Goal: Information Seeking & Learning: Find specific fact

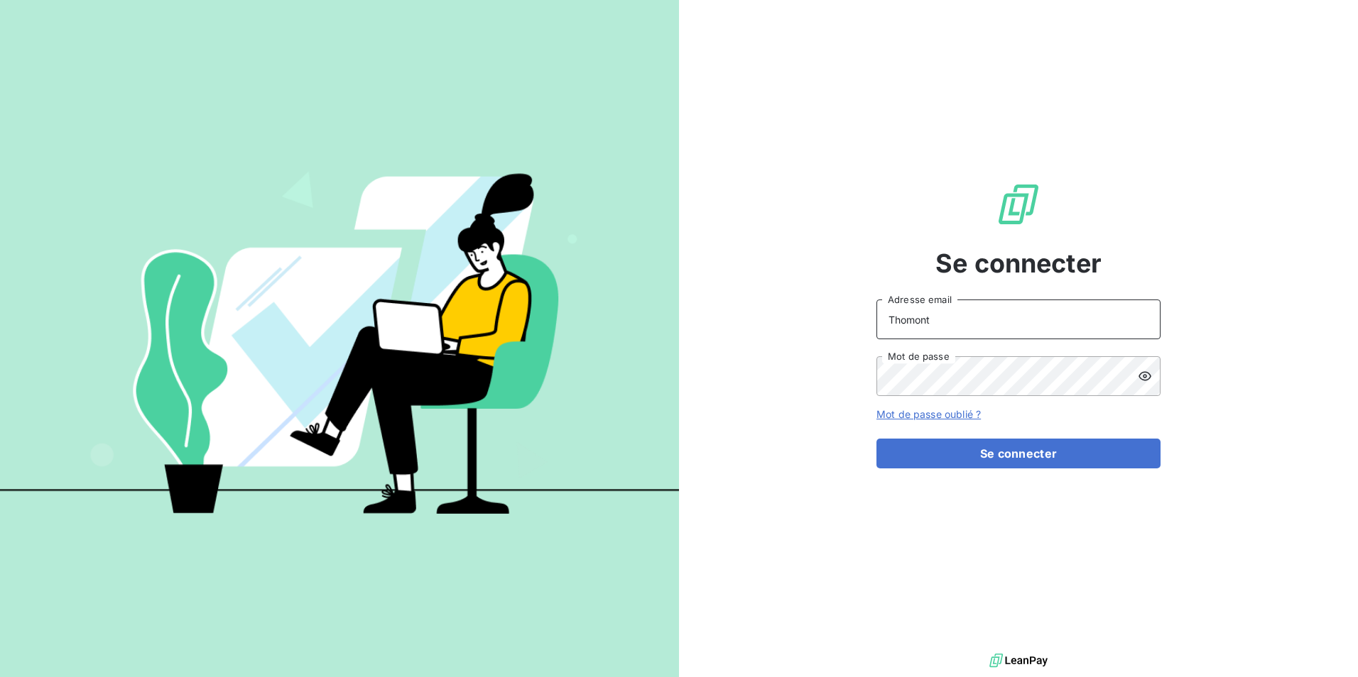
click at [984, 333] on input "Thomont" at bounding box center [1018, 320] width 284 height 40
type input "[EMAIL_ADDRESS][DOMAIN_NAME]"
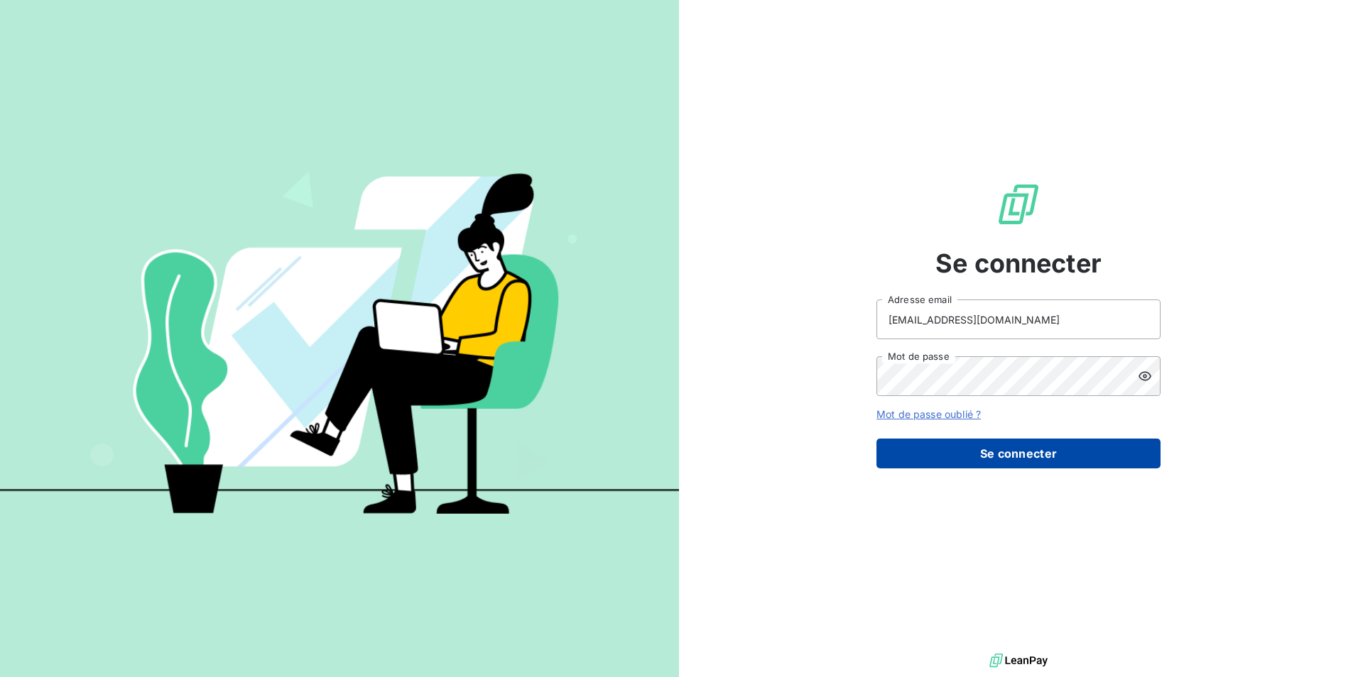
click at [1038, 450] on button "Se connecter" at bounding box center [1018, 454] width 284 height 30
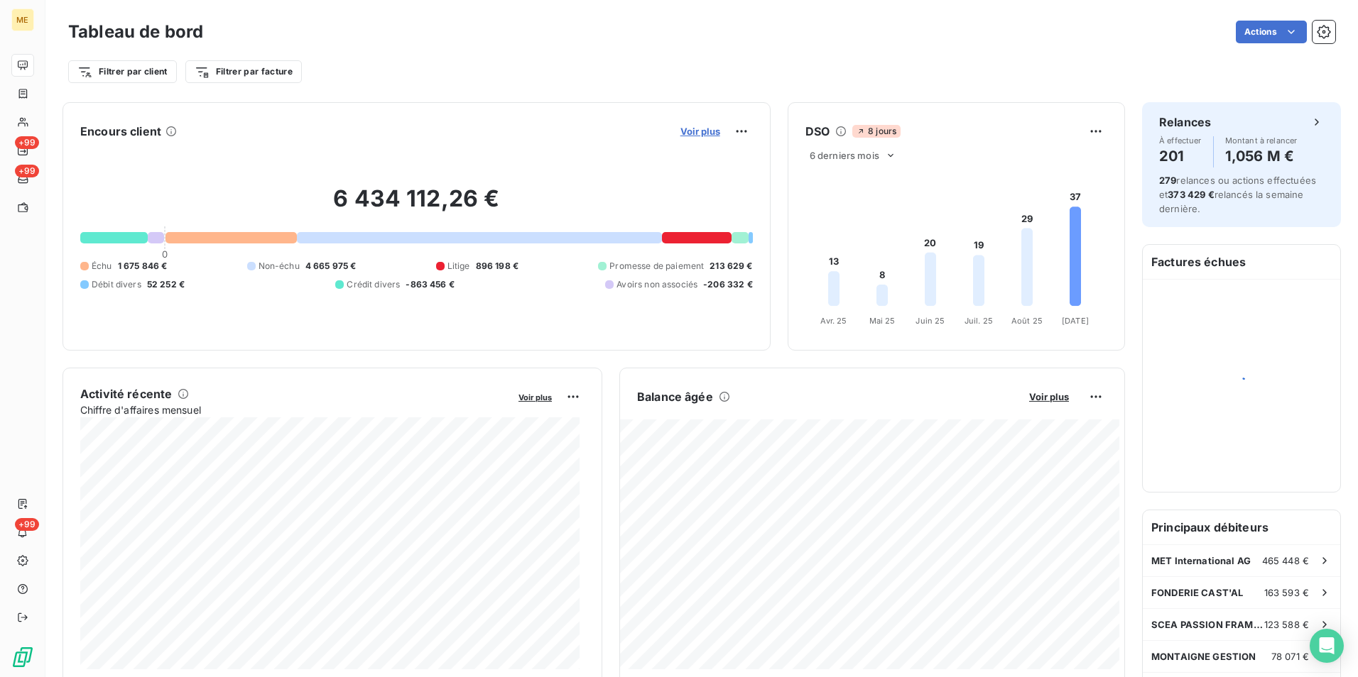
click at [680, 126] on span "Voir plus" at bounding box center [700, 131] width 40 height 11
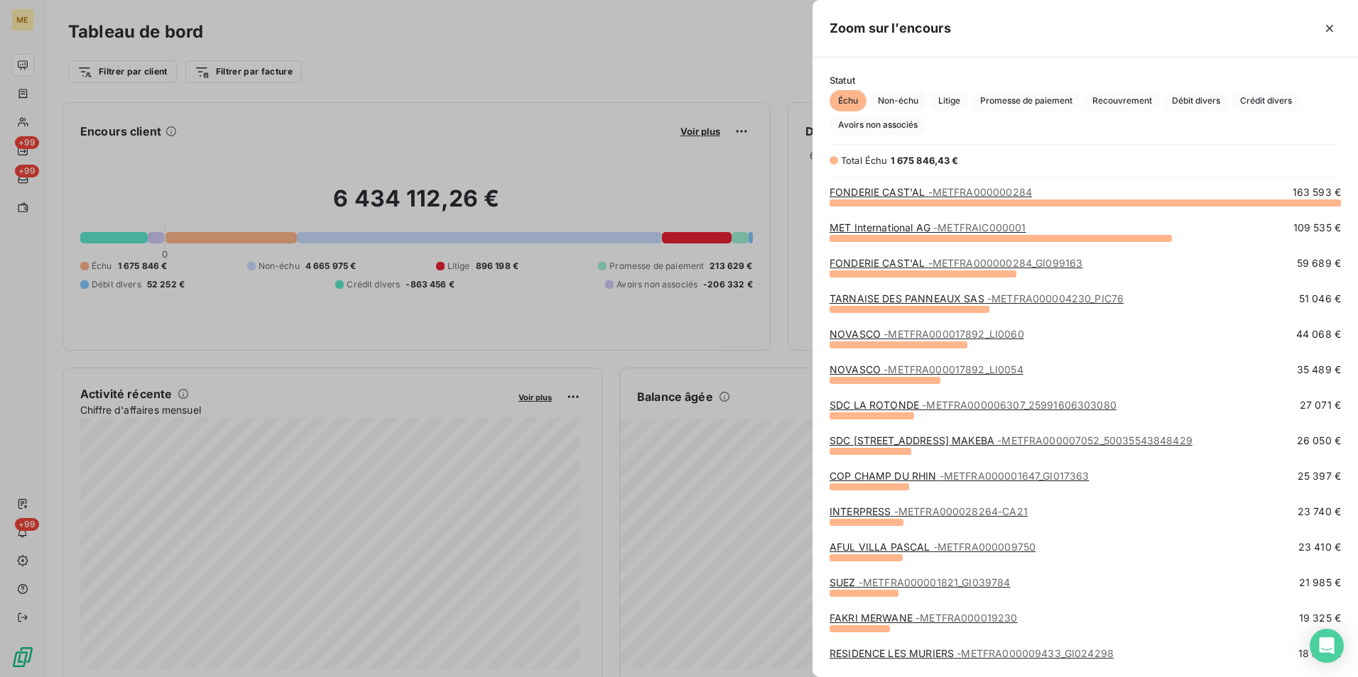
scroll to position [464, 535]
click at [1327, 23] on icon "button" at bounding box center [1329, 28] width 14 height 14
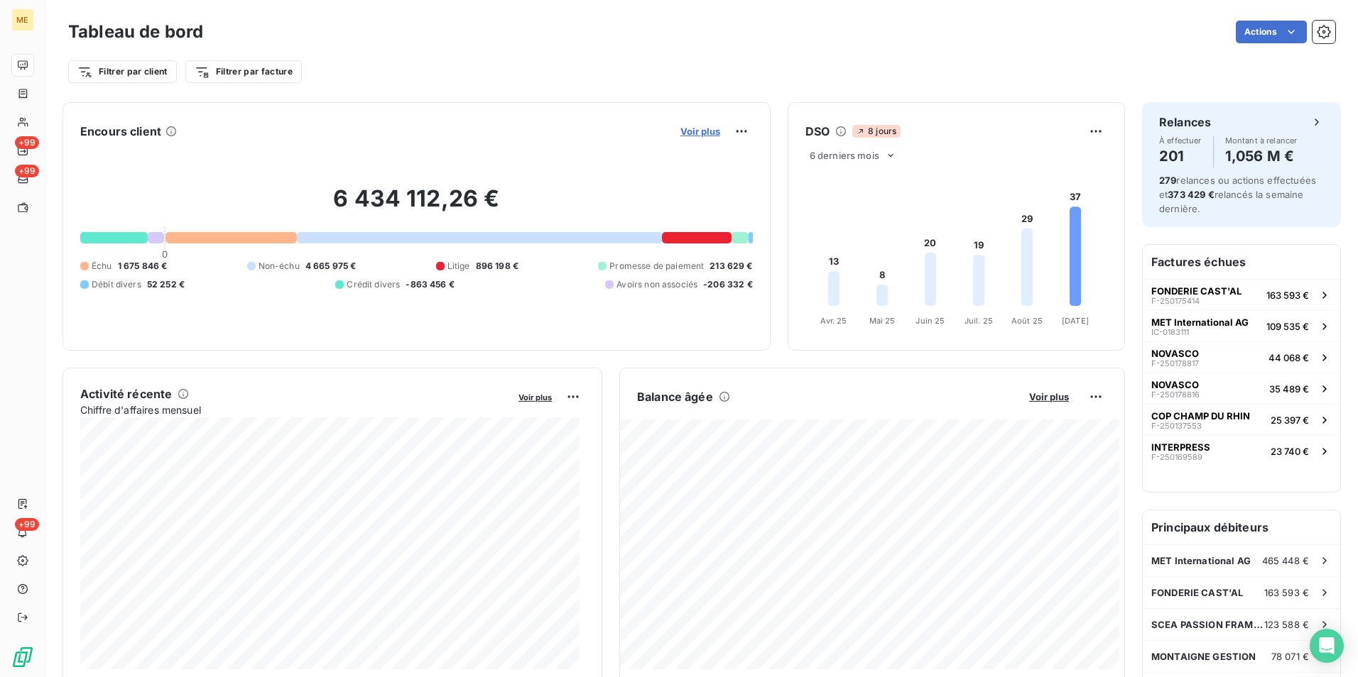
click at [701, 128] on span "Voir plus" at bounding box center [700, 131] width 40 height 11
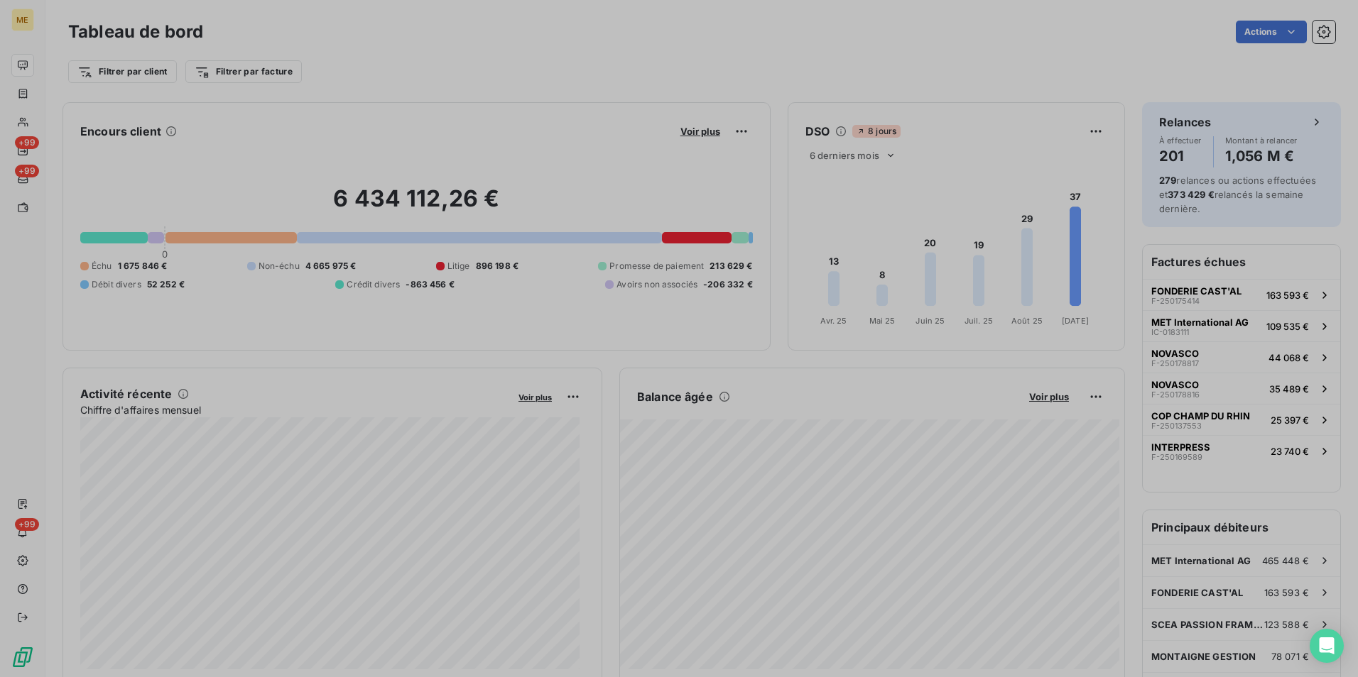
scroll to position [11, 11]
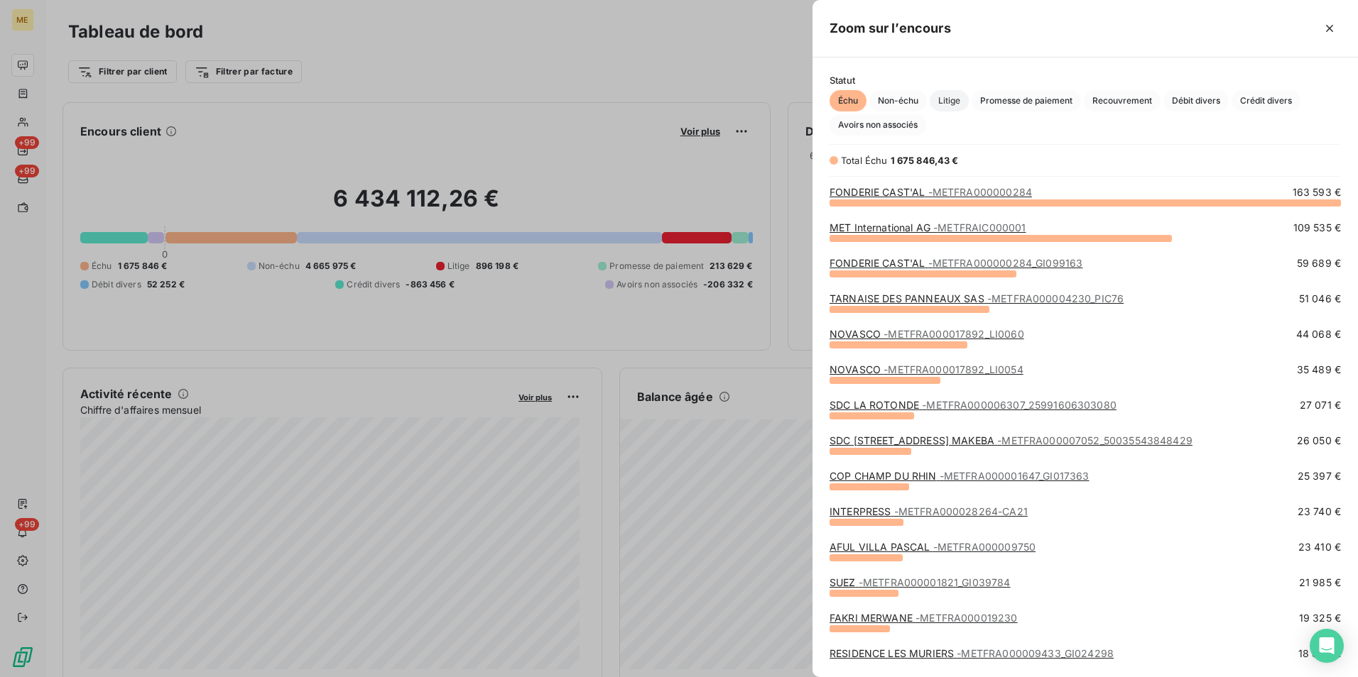
click at [952, 95] on span "Litige" at bounding box center [949, 100] width 39 height 21
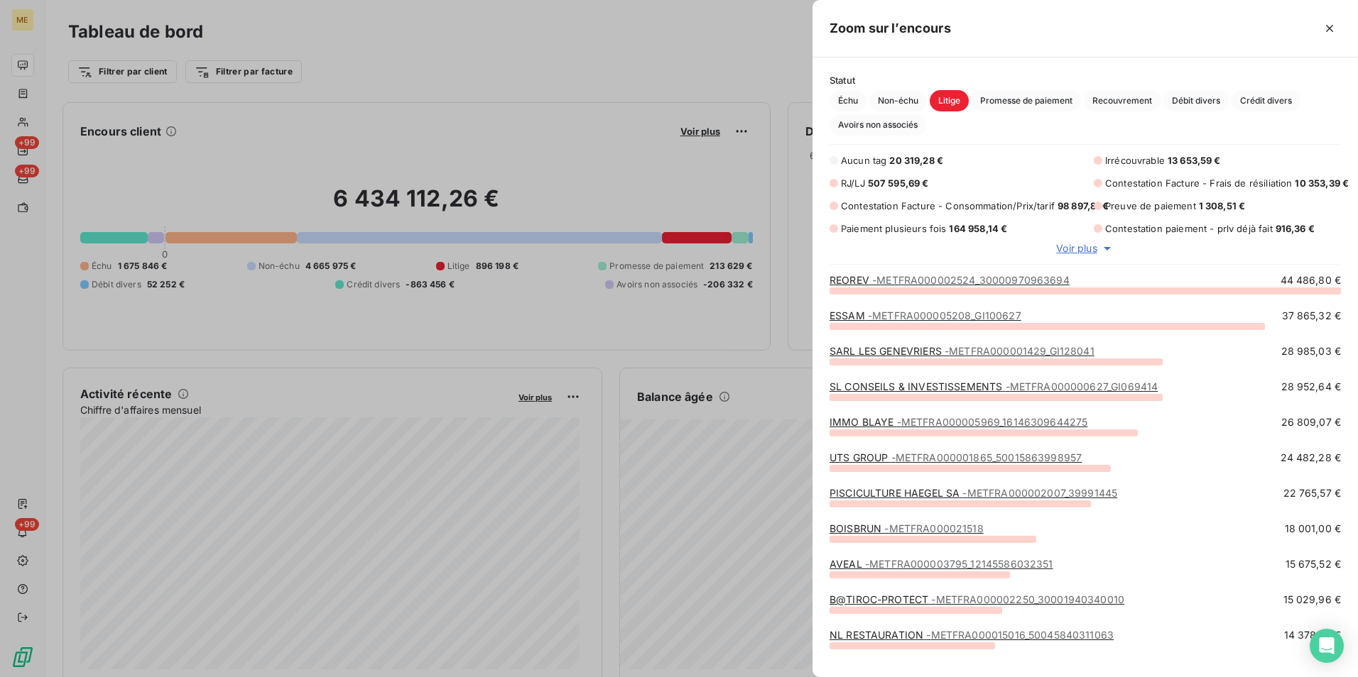
scroll to position [376, 535]
drag, startPoint x: 1005, startPoint y: 230, endPoint x: 947, endPoint y: 229, distance: 57.5
click at [947, 229] on div "Paiement plusieurs fois 164 958,14 €" at bounding box center [952, 229] width 247 height 14
click at [1332, 25] on icon "button" at bounding box center [1329, 28] width 14 height 14
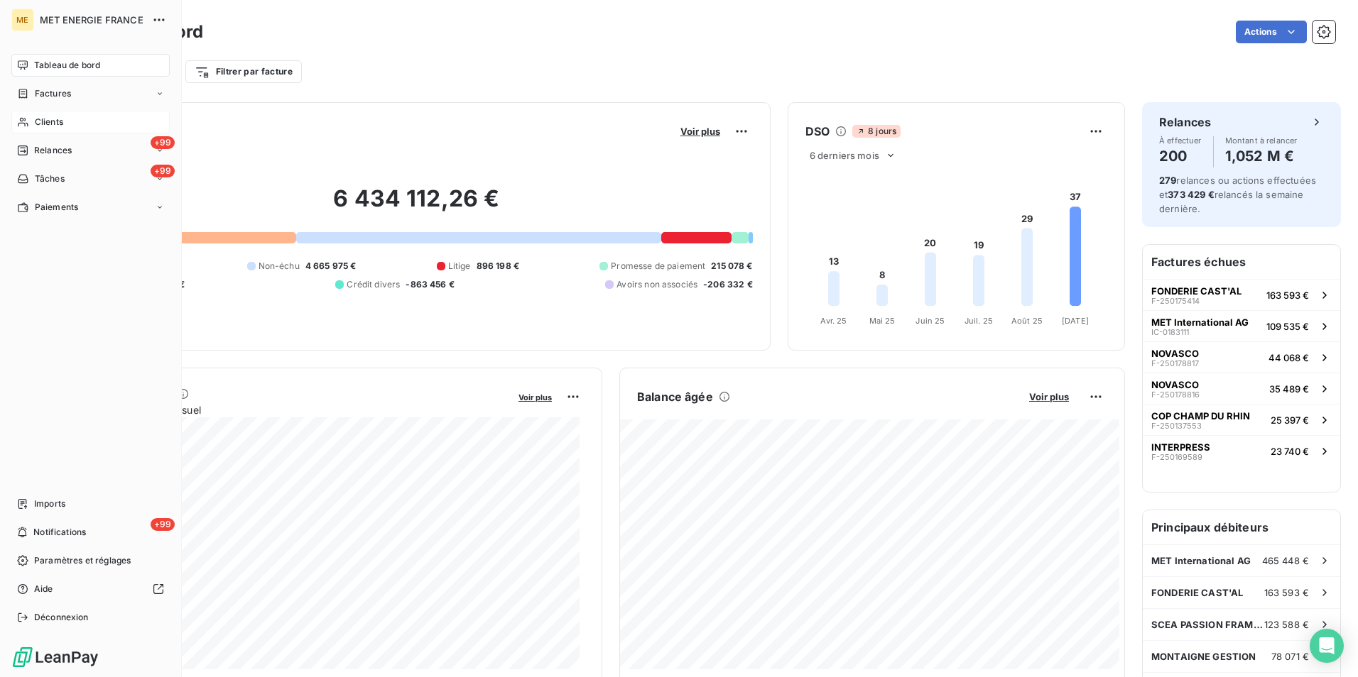
click at [31, 125] on div "Clients" at bounding box center [90, 122] width 158 height 23
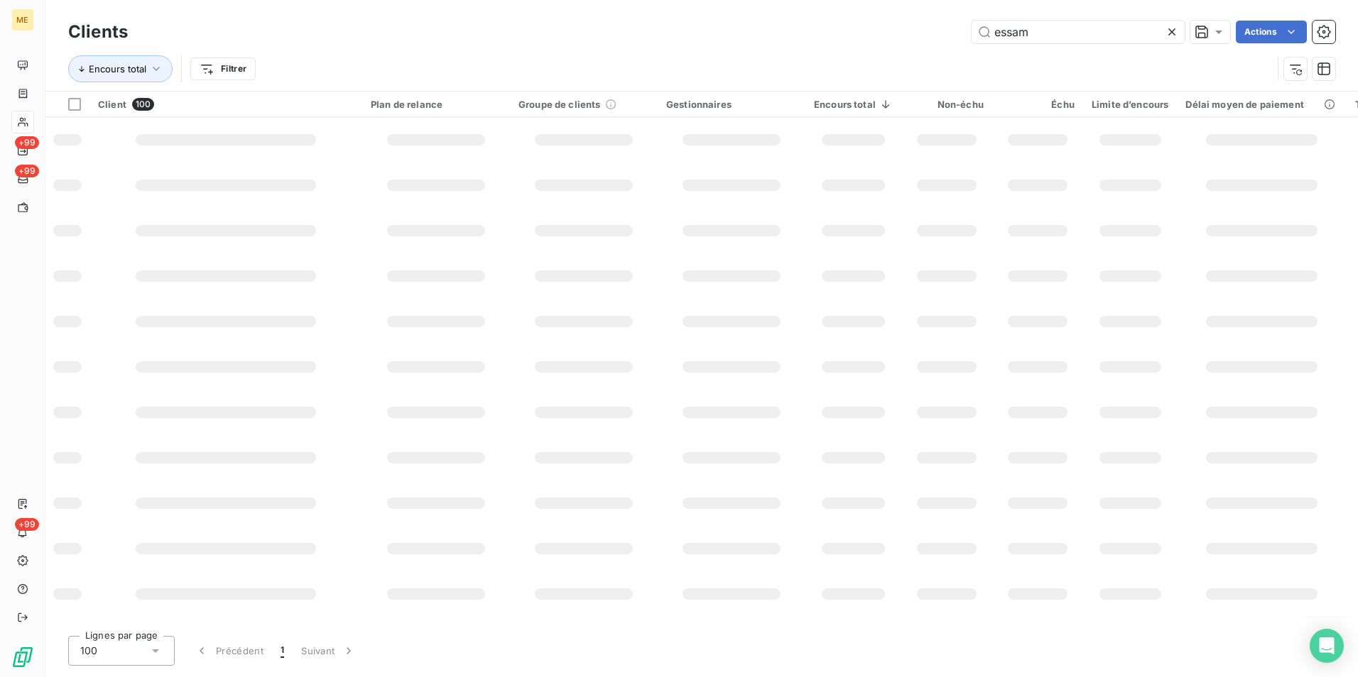
type input "essam"
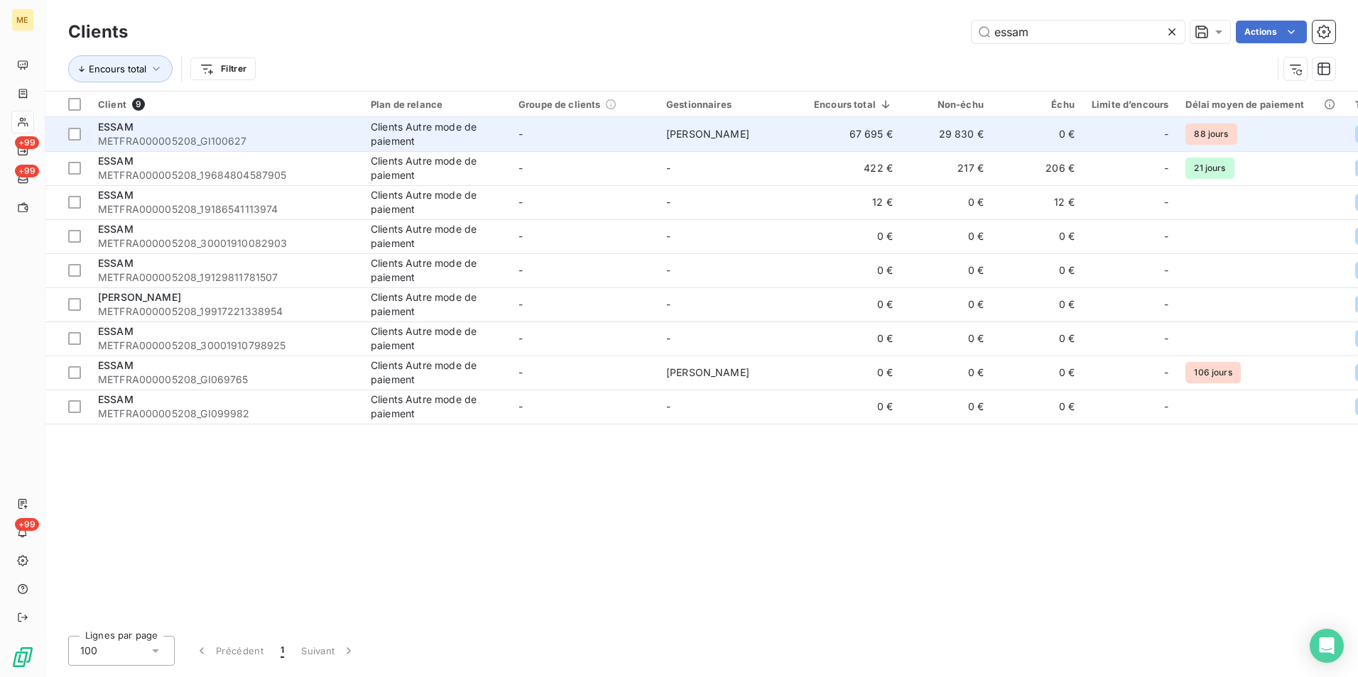
click at [470, 137] on div "Clients Autre mode de paiement" at bounding box center [436, 134] width 131 height 28
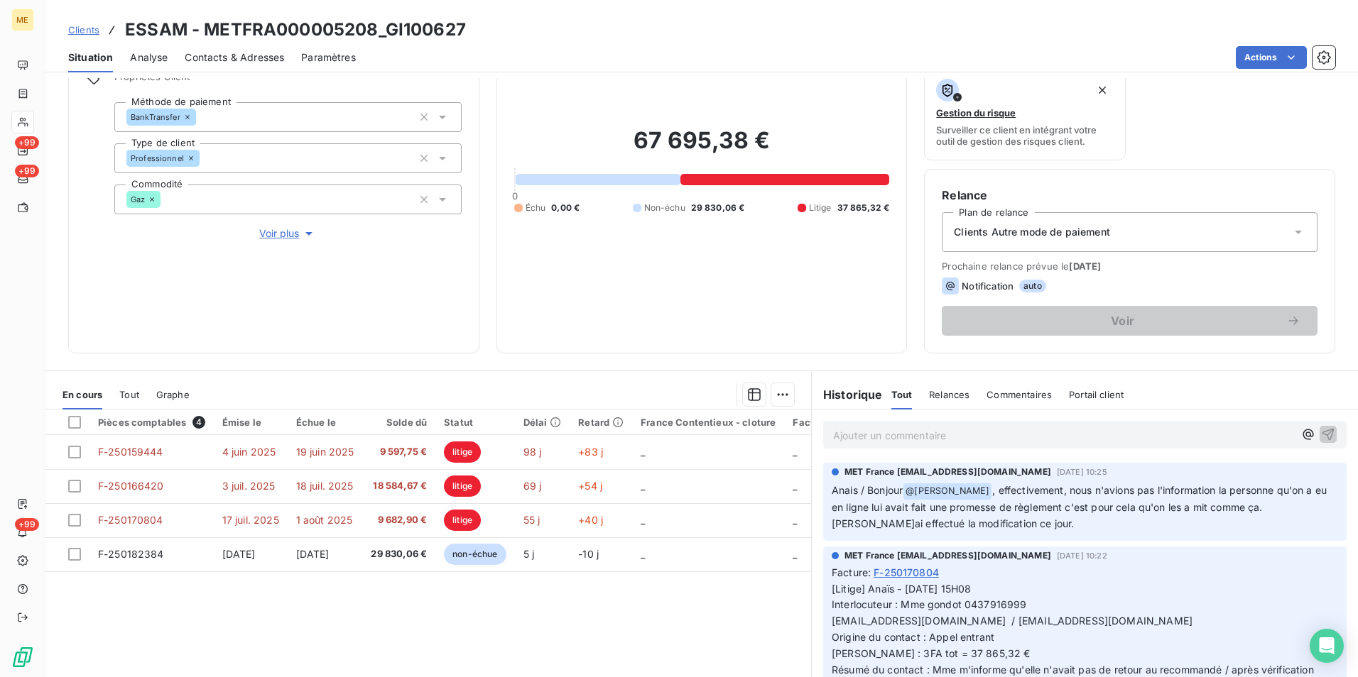
scroll to position [165, 0]
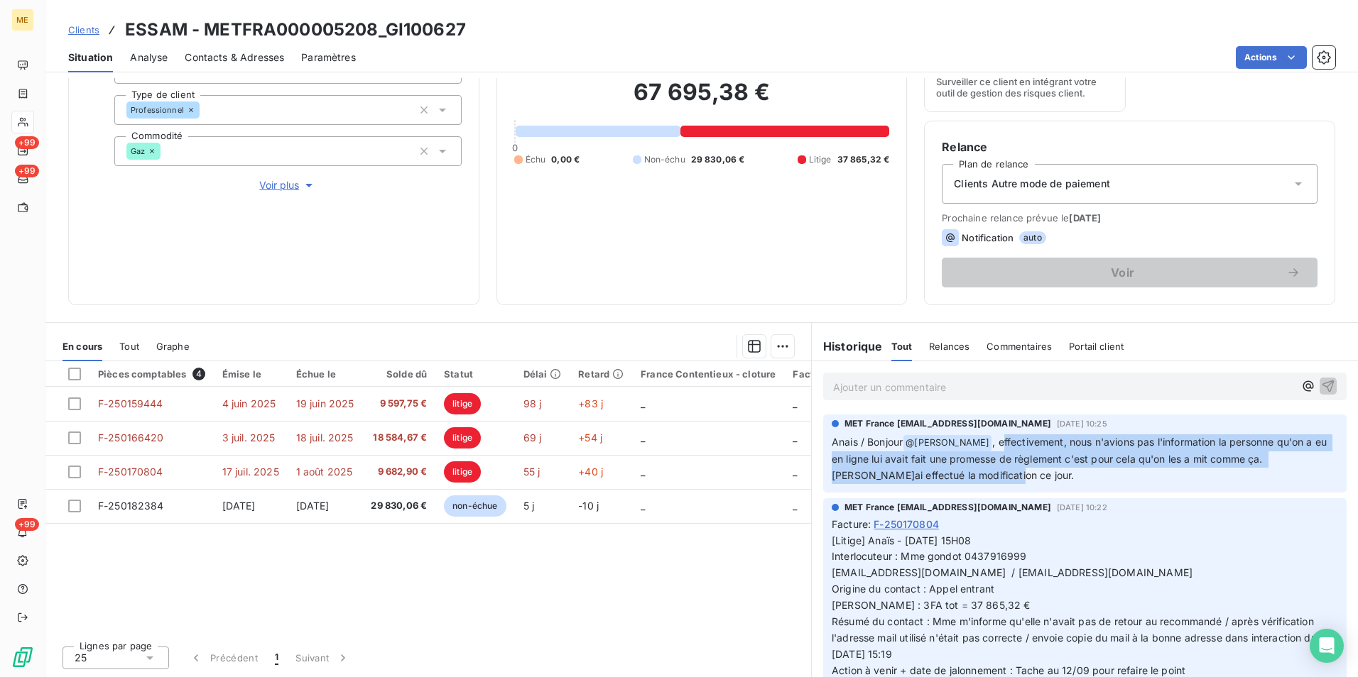
drag, startPoint x: 979, startPoint y: 435, endPoint x: 1047, endPoint y: 484, distance: 83.4
click at [1047, 484] on div "MET France [EMAIL_ADDRESS][DOMAIN_NAME] [DATE] 10:25 Anais / Bonjour @ [PERSON_…" at bounding box center [1084, 454] width 523 height 78
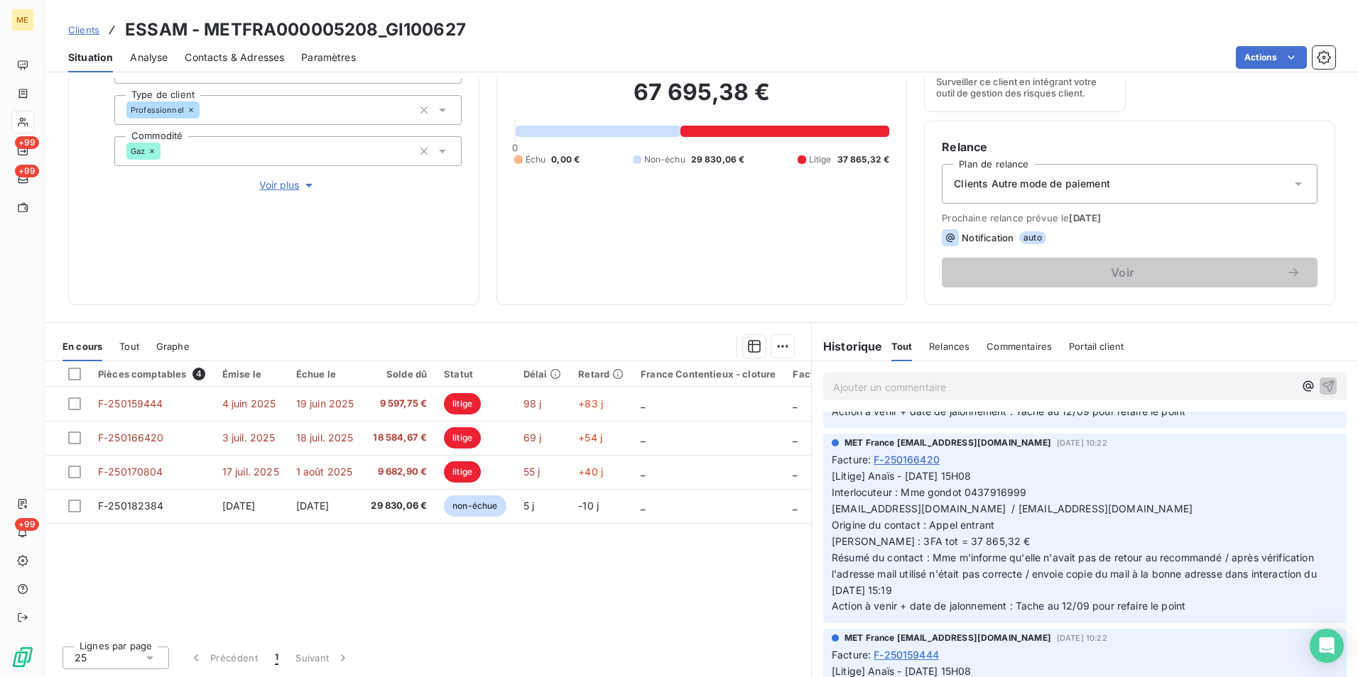
scroll to position [284, 0]
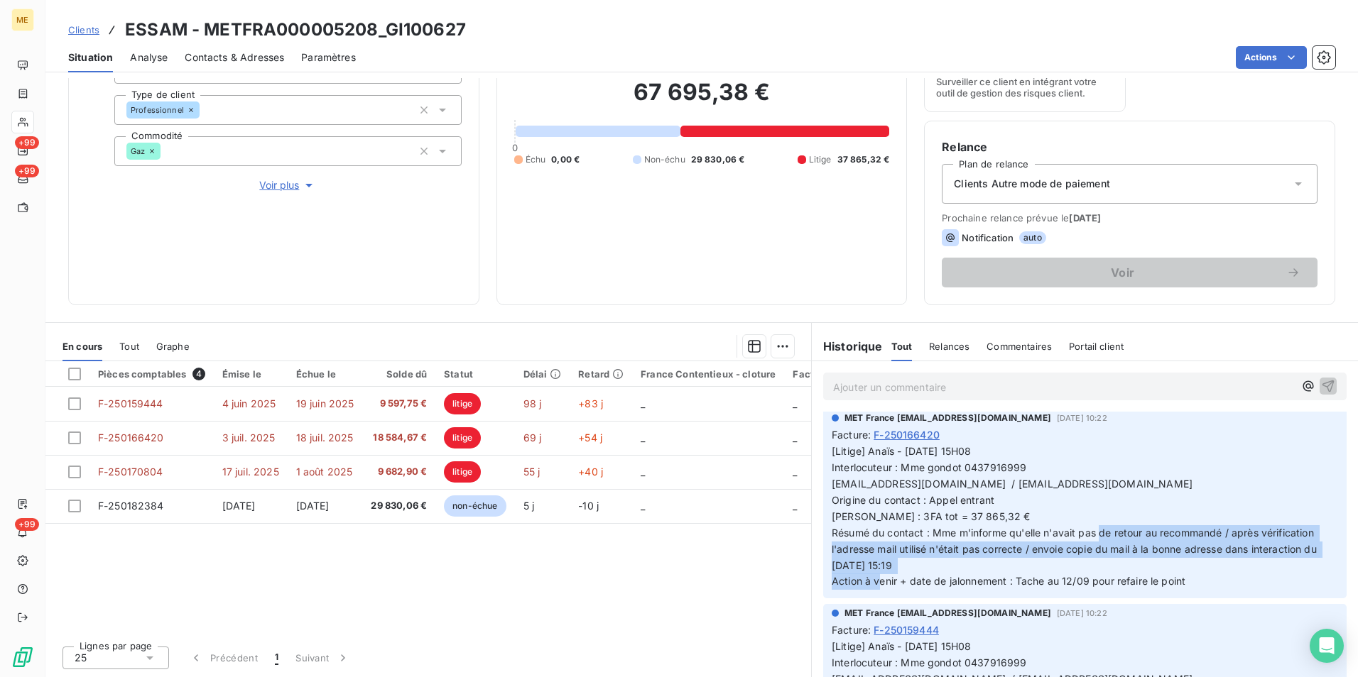
drag, startPoint x: 1067, startPoint y: 527, endPoint x: 1055, endPoint y: 558, distance: 33.5
click at [1055, 558] on p "[Litige] Anaïs - [DATE] 15H08 Interlocuteur : Mme gondot 0437916999 [EMAIL_ADDR…" at bounding box center [1085, 517] width 506 height 146
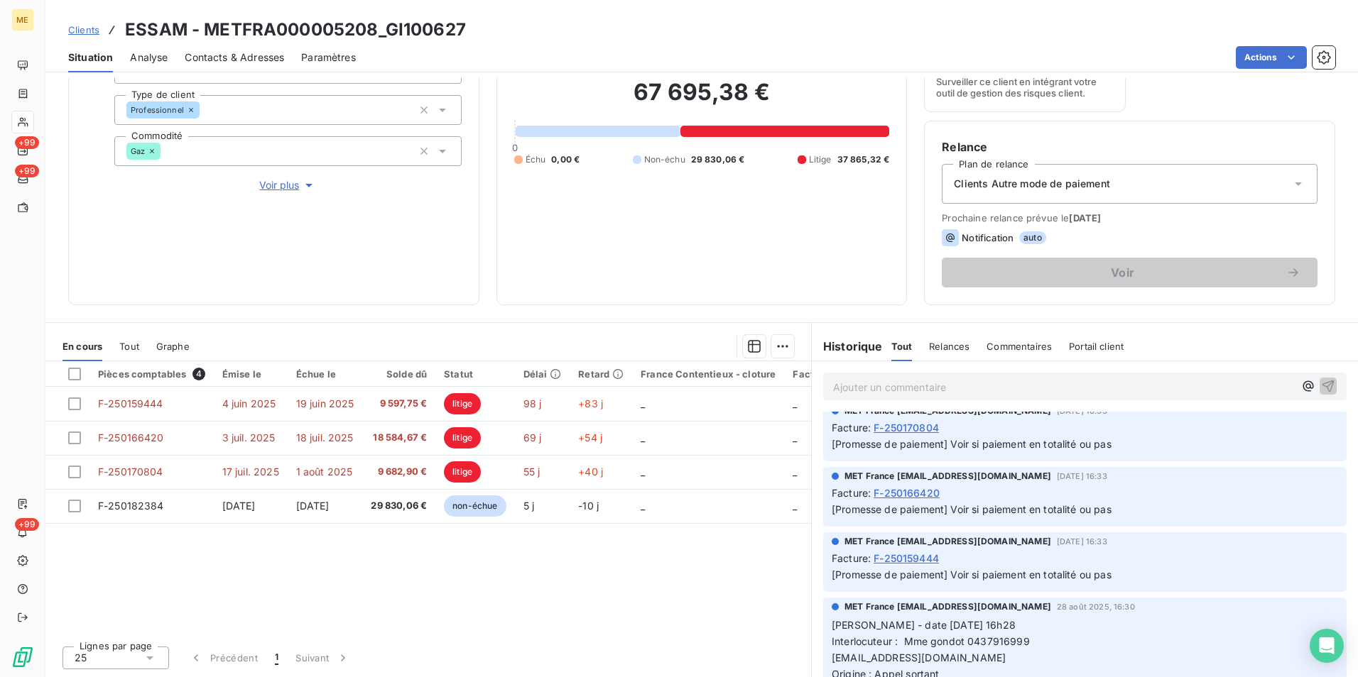
scroll to position [978, 0]
click at [1060, 537] on div "MET France [EMAIL_ADDRESS][DOMAIN_NAME] [DATE] 16:33" at bounding box center [1085, 542] width 506 height 13
drag, startPoint x: 1060, startPoint y: 537, endPoint x: 1063, endPoint y: 545, distance: 8.6
click at [1063, 545] on span "[DATE] 16:33" at bounding box center [1082, 542] width 50 height 9
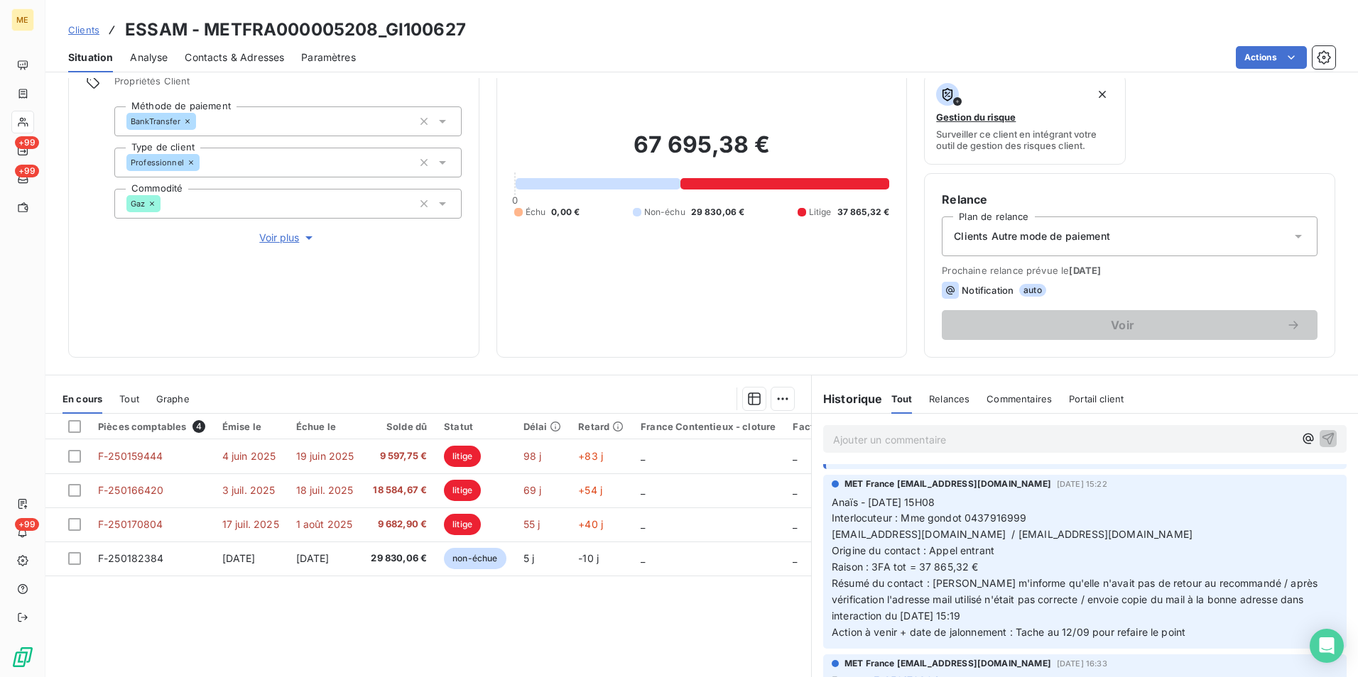
scroll to position [778, 0]
click at [840, 500] on span "Anaïs - [DATE] 15H08" at bounding box center [883, 503] width 103 height 12
click at [990, 604] on span "Résumé du contact : [PERSON_NAME] m'informe qu'elle n'avait pas de retour au re…" at bounding box center [1076, 600] width 489 height 45
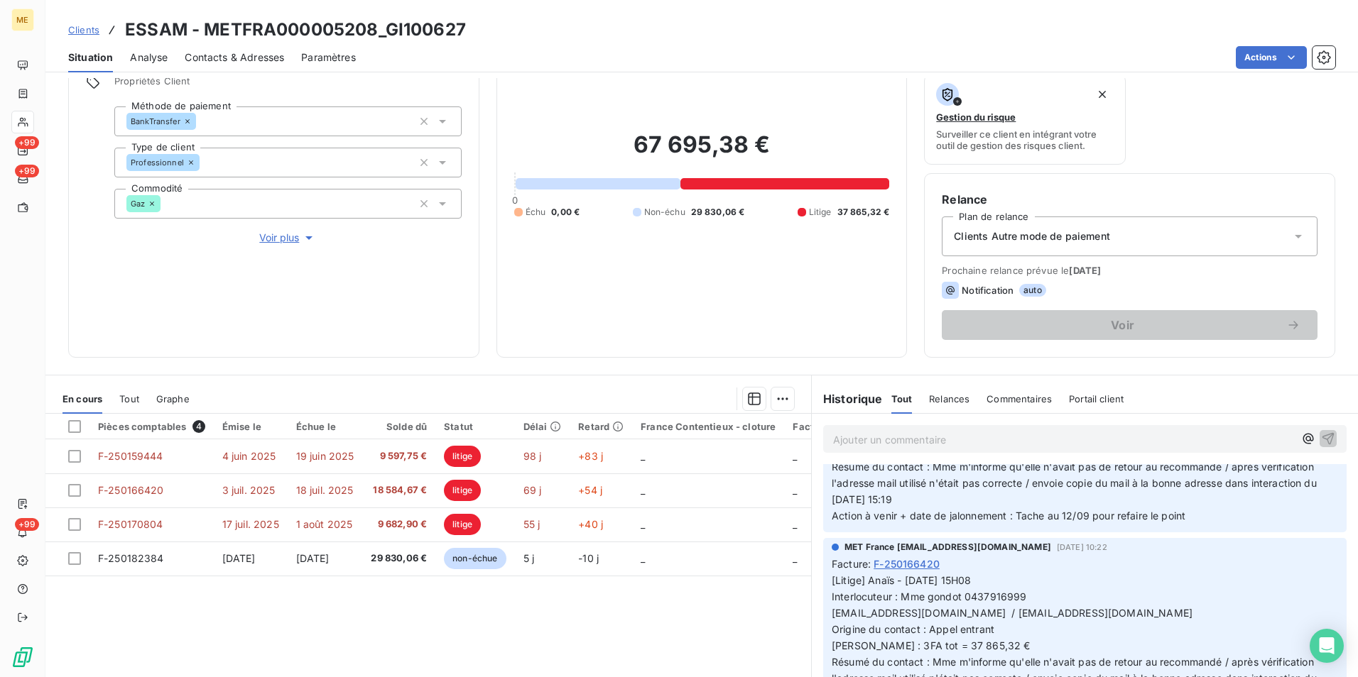
scroll to position [0, 0]
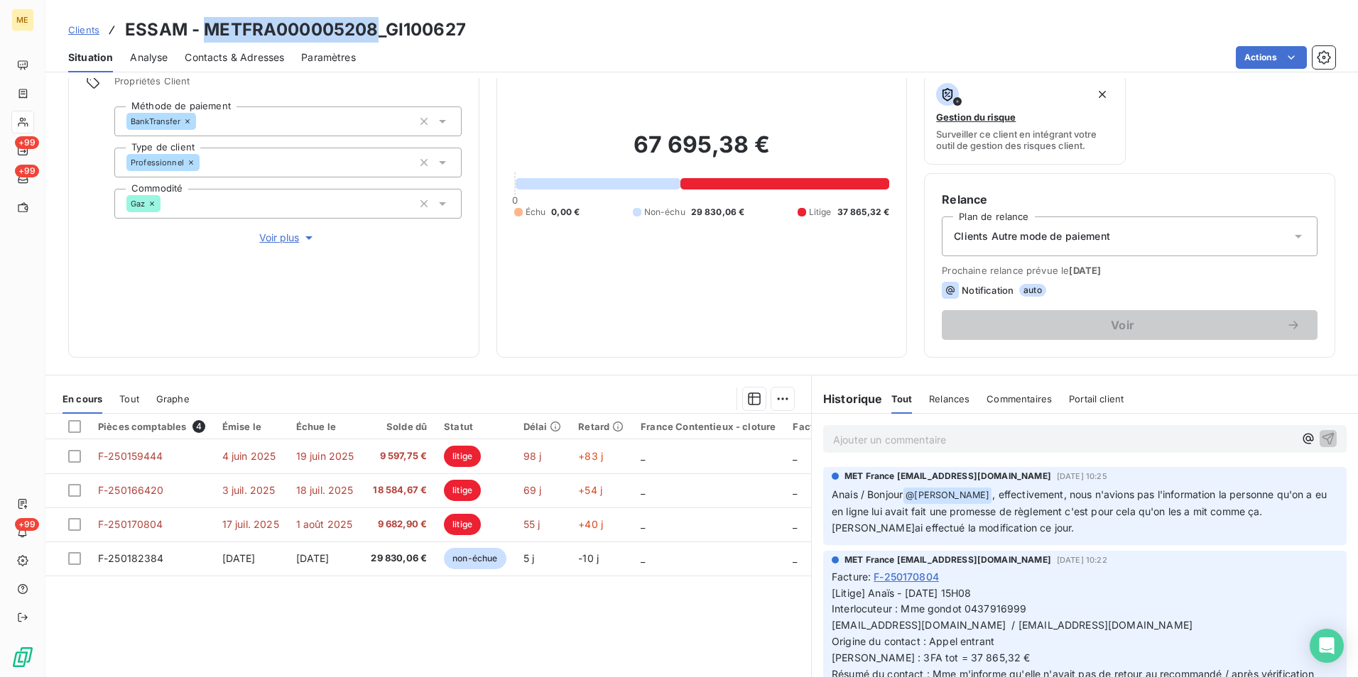
drag, startPoint x: 374, startPoint y: 23, endPoint x: 208, endPoint y: 22, distance: 166.2
click at [208, 22] on h3 "ESSAM - METFRA000005208_GI100627" at bounding box center [295, 30] width 341 height 26
copy h3 "METFRA000005208"
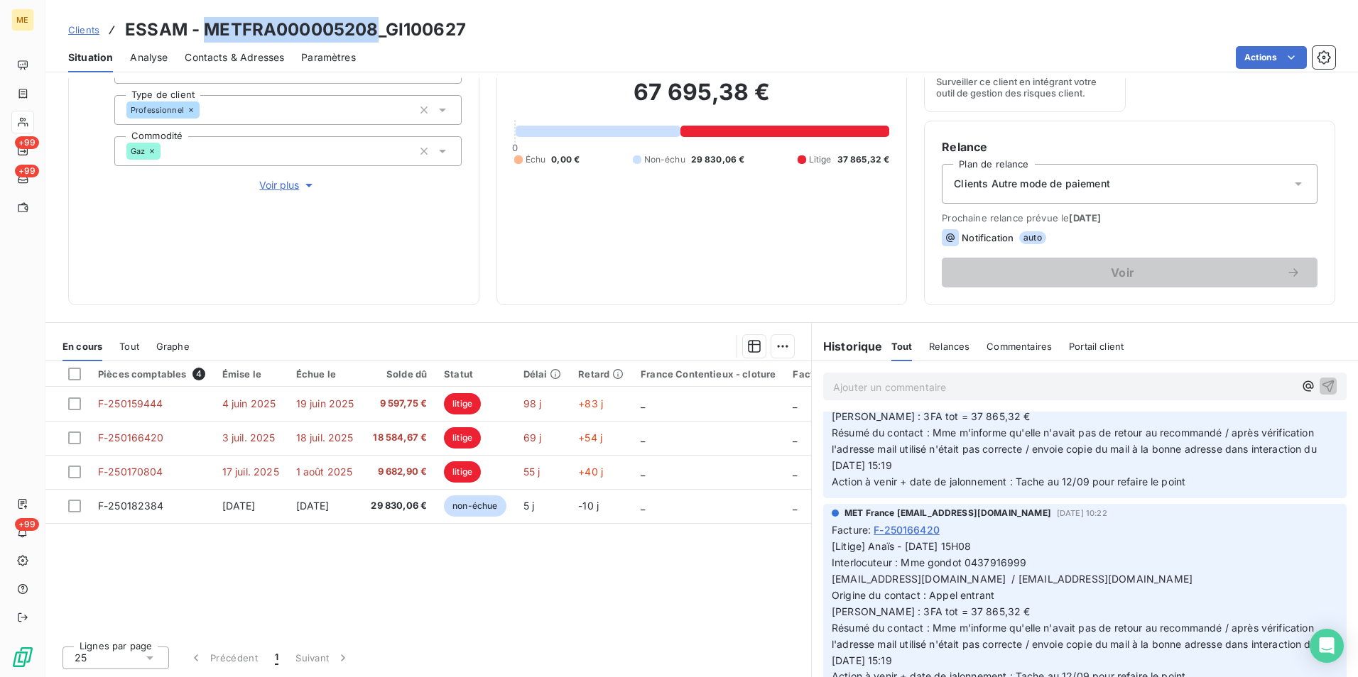
scroll to position [213, 0]
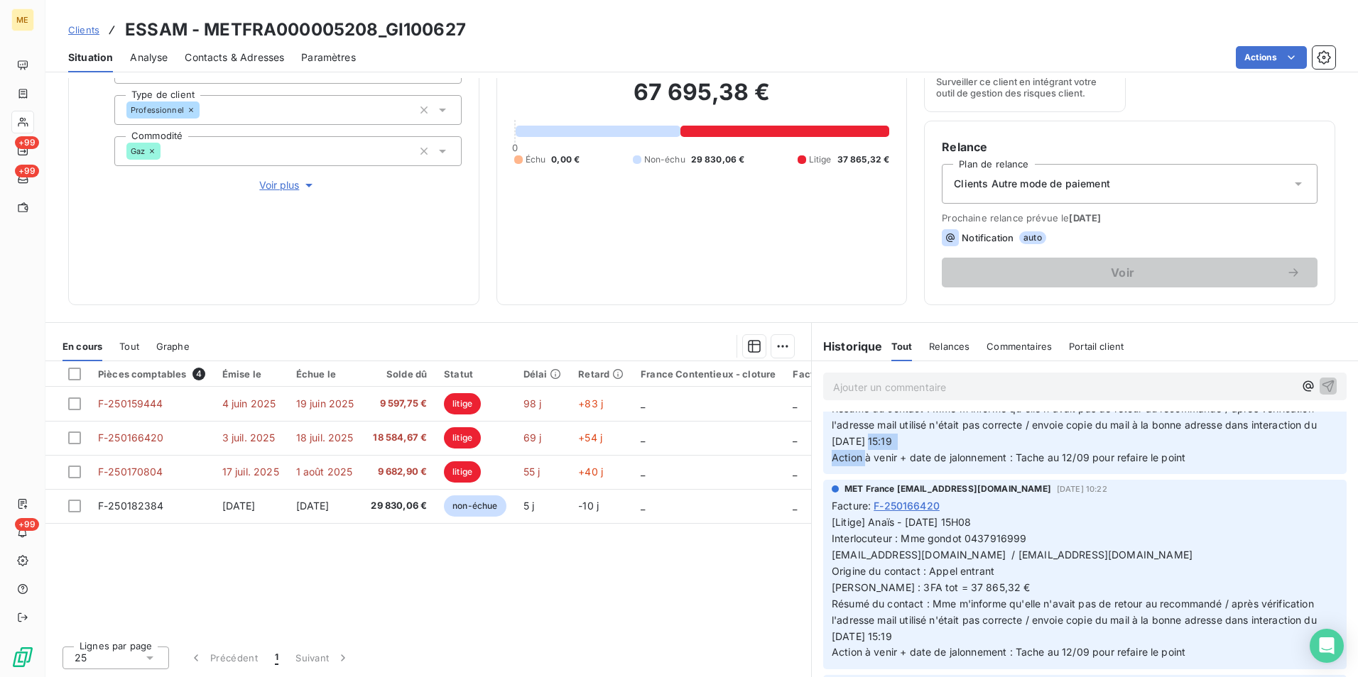
drag, startPoint x: 825, startPoint y: 444, endPoint x: 899, endPoint y: 442, distance: 73.9
click at [899, 442] on span "[Litige] Anaïs - [DATE] 15H08 Interlocuteur : Mme gondot 0437916999 [EMAIL_ADDR…" at bounding box center [1076, 393] width 488 height 142
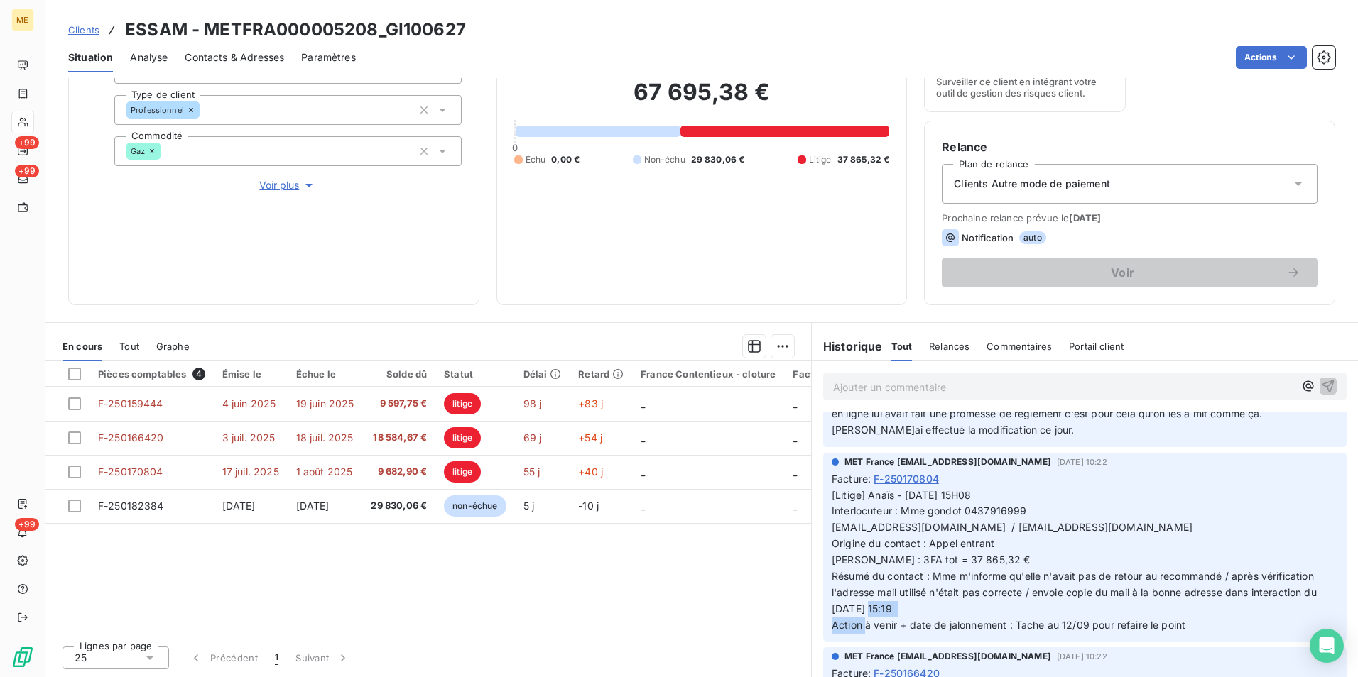
scroll to position [0, 0]
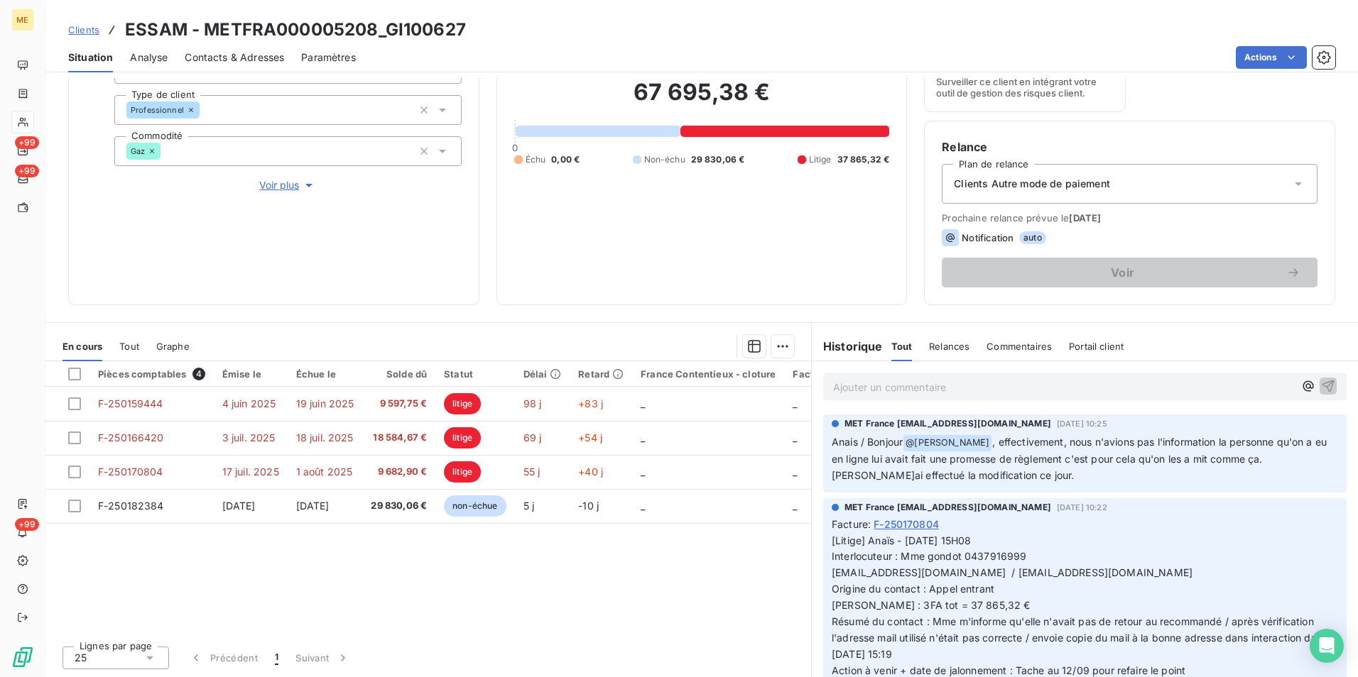
click at [942, 396] on p "Ajouter un commentaire ﻿" at bounding box center [1063, 388] width 461 height 18
click at [1054, 394] on p "Ajouter un commentaire ﻿" at bounding box center [1063, 388] width 461 height 18
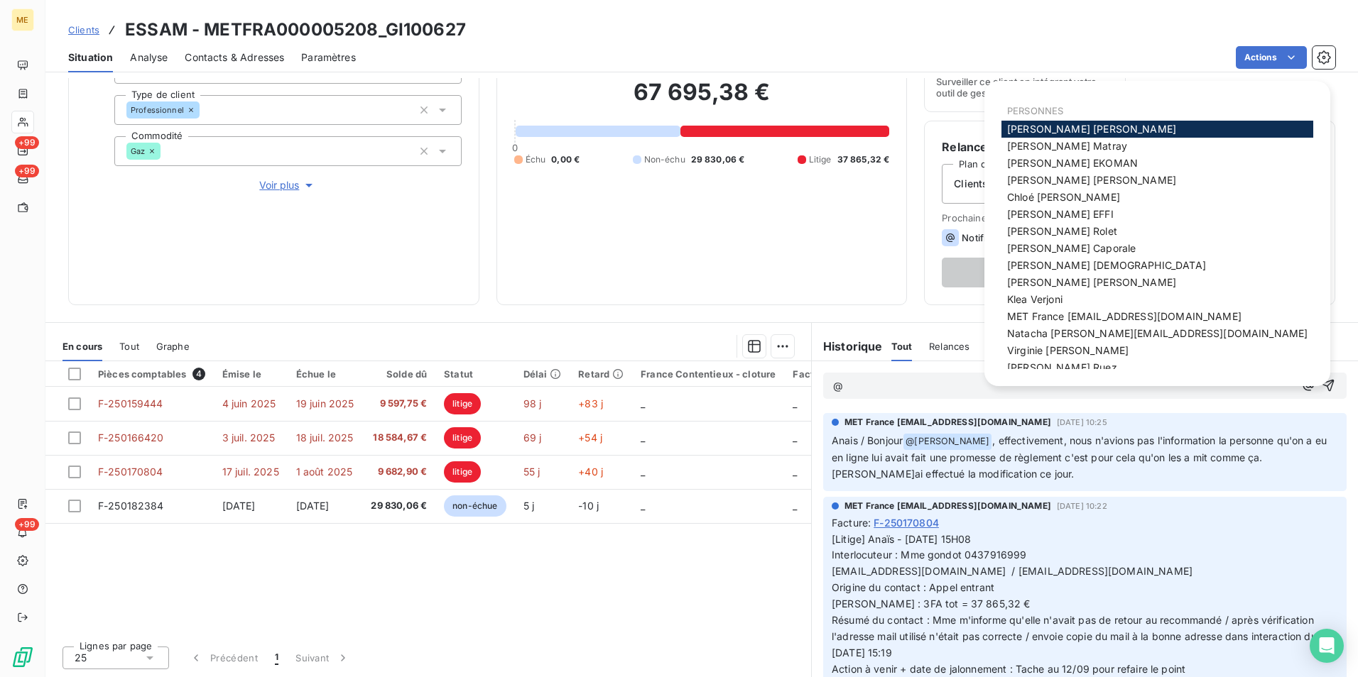
click at [1139, 383] on div "PERSONNES [PERSON_NAME] [PERSON_NAME] [PERSON_NAME] [PERSON_NAME] [PERSON_NAME]…" at bounding box center [1157, 233] width 346 height 305
click at [682, 602] on div "Pièces comptables 4 Émise le Échue le Solde dû Statut Délai Retard France Conte…" at bounding box center [428, 497] width 766 height 273
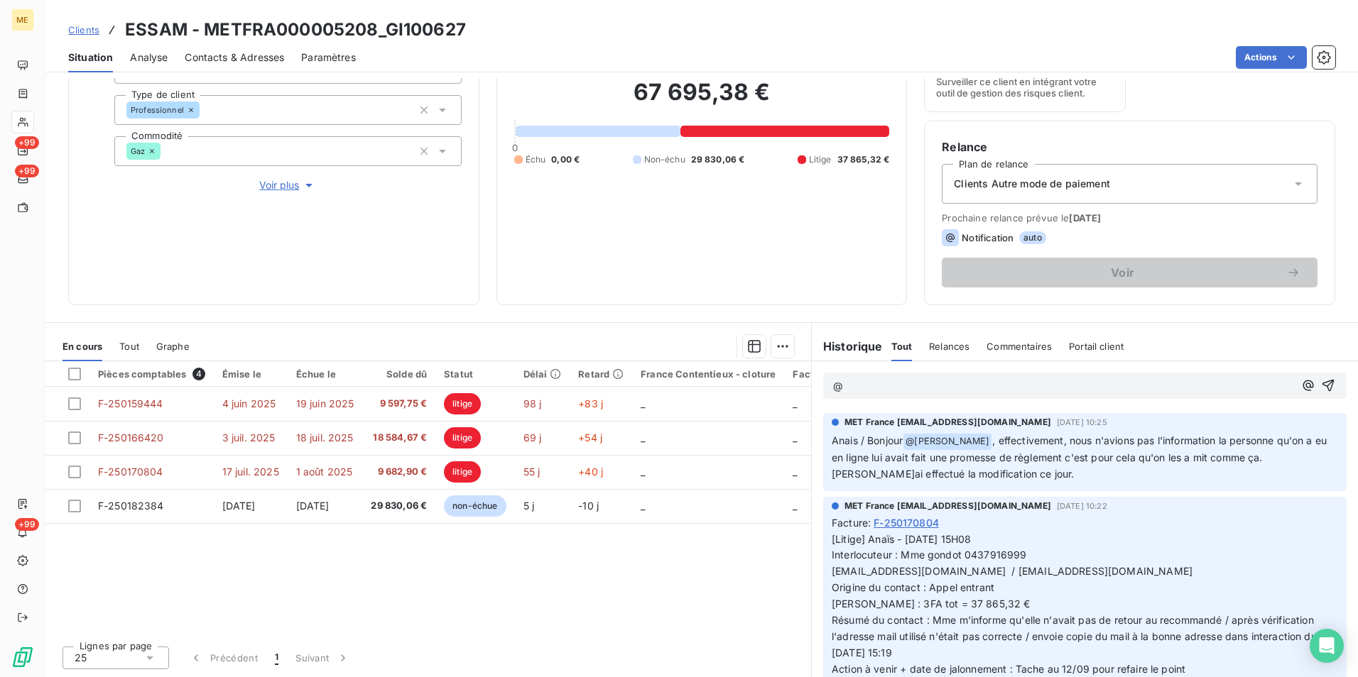
click at [888, 379] on p "@" at bounding box center [1063, 387] width 461 height 16
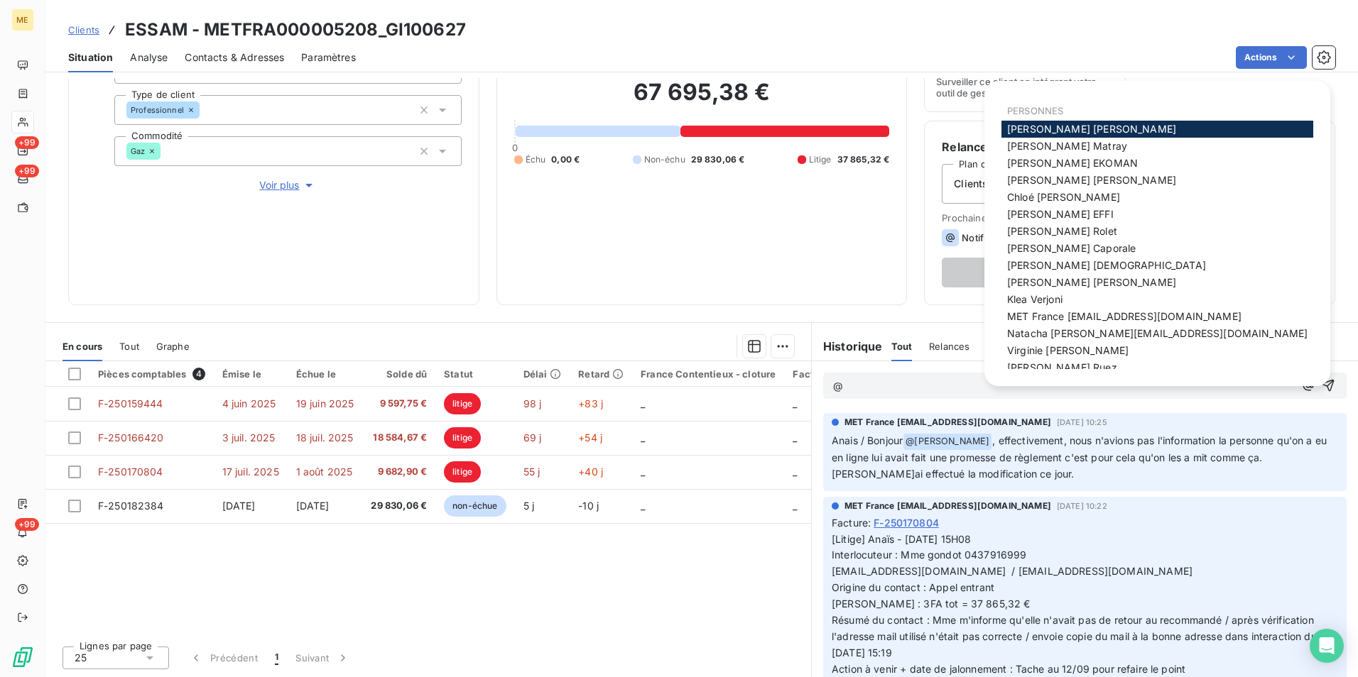
click at [1074, 383] on div "PERSONNES [PERSON_NAME] [PERSON_NAME] [PERSON_NAME] [PERSON_NAME] [PERSON_NAME]…" at bounding box center [1157, 233] width 346 height 305
click at [1076, 381] on div "PERSONNES [PERSON_NAME] [PERSON_NAME] [PERSON_NAME] [PERSON_NAME] [PERSON_NAME]…" at bounding box center [1157, 233] width 346 height 305
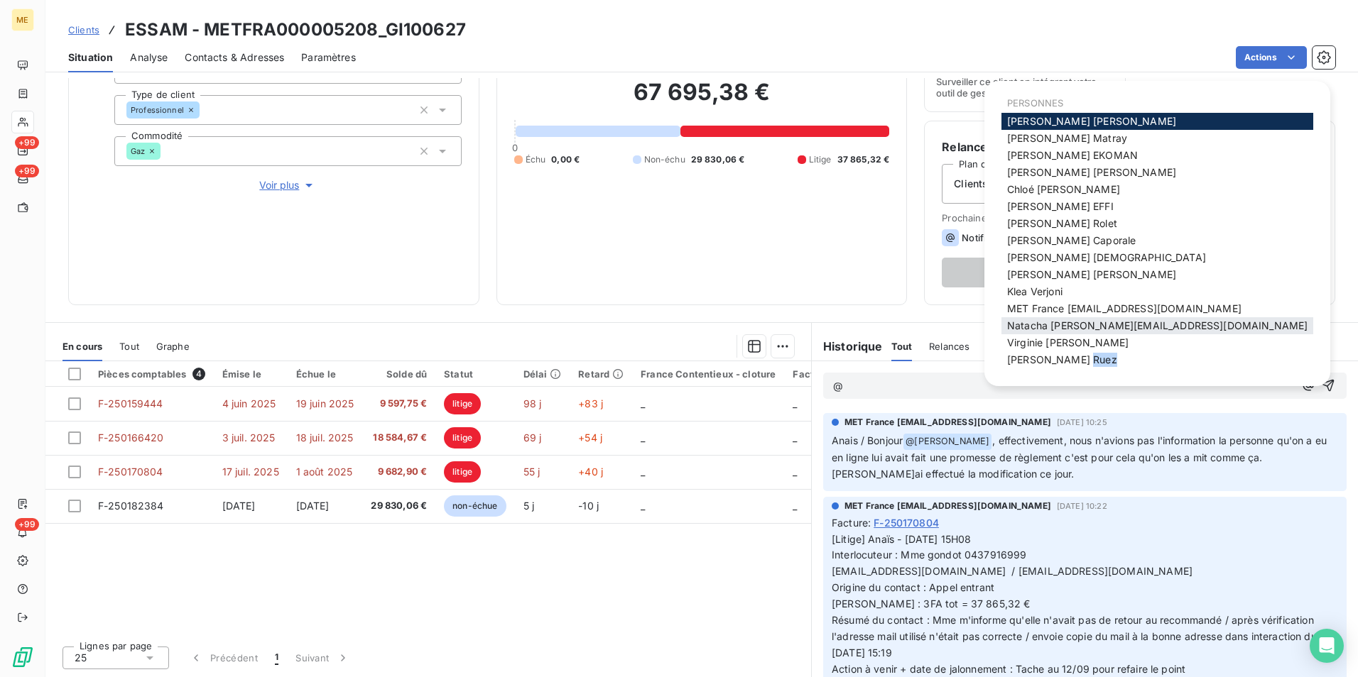
scroll to position [10, 0]
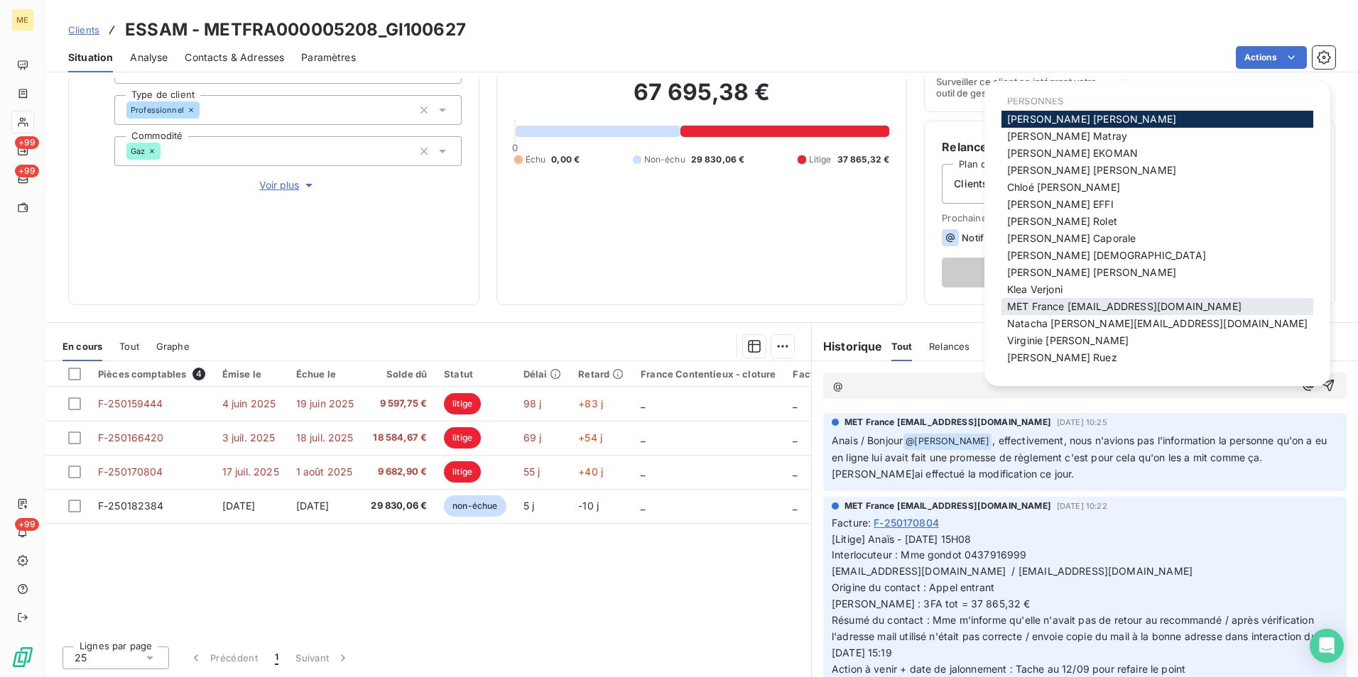
click at [1075, 311] on span "MET France [EMAIL_ADDRESS][DOMAIN_NAME]" at bounding box center [1124, 306] width 234 height 12
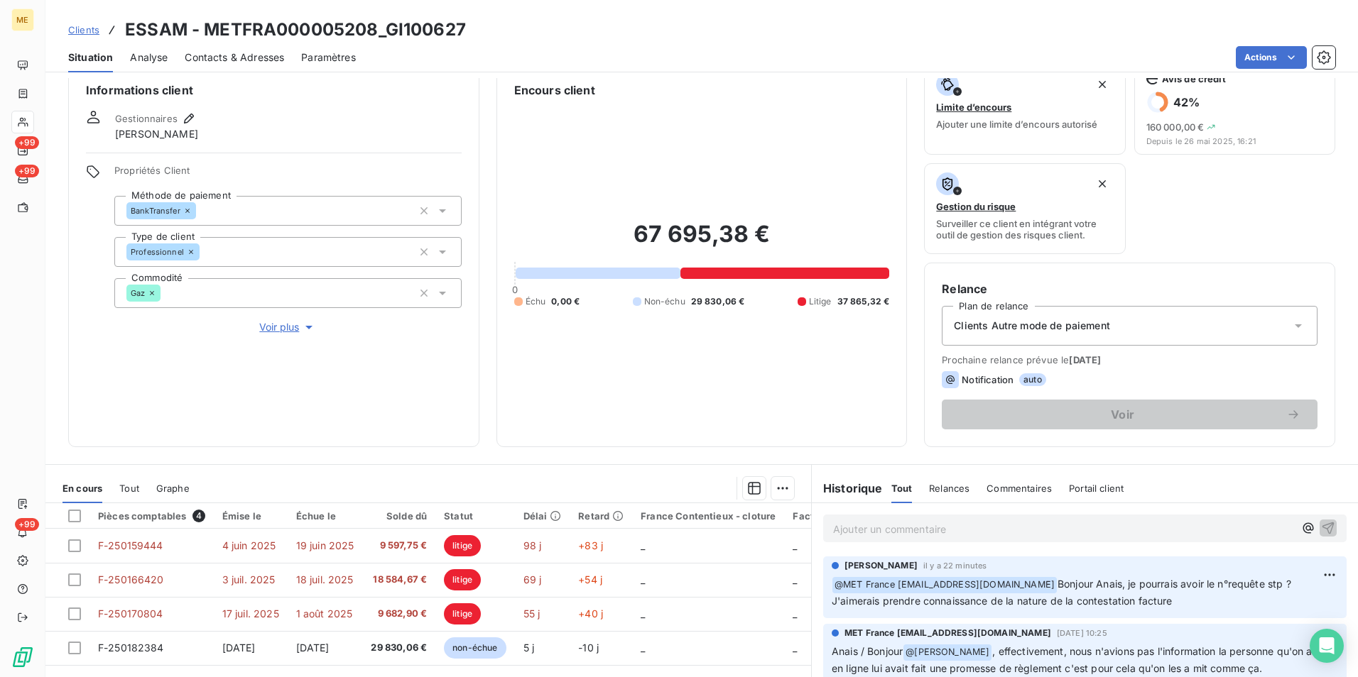
scroll to position [0, 0]
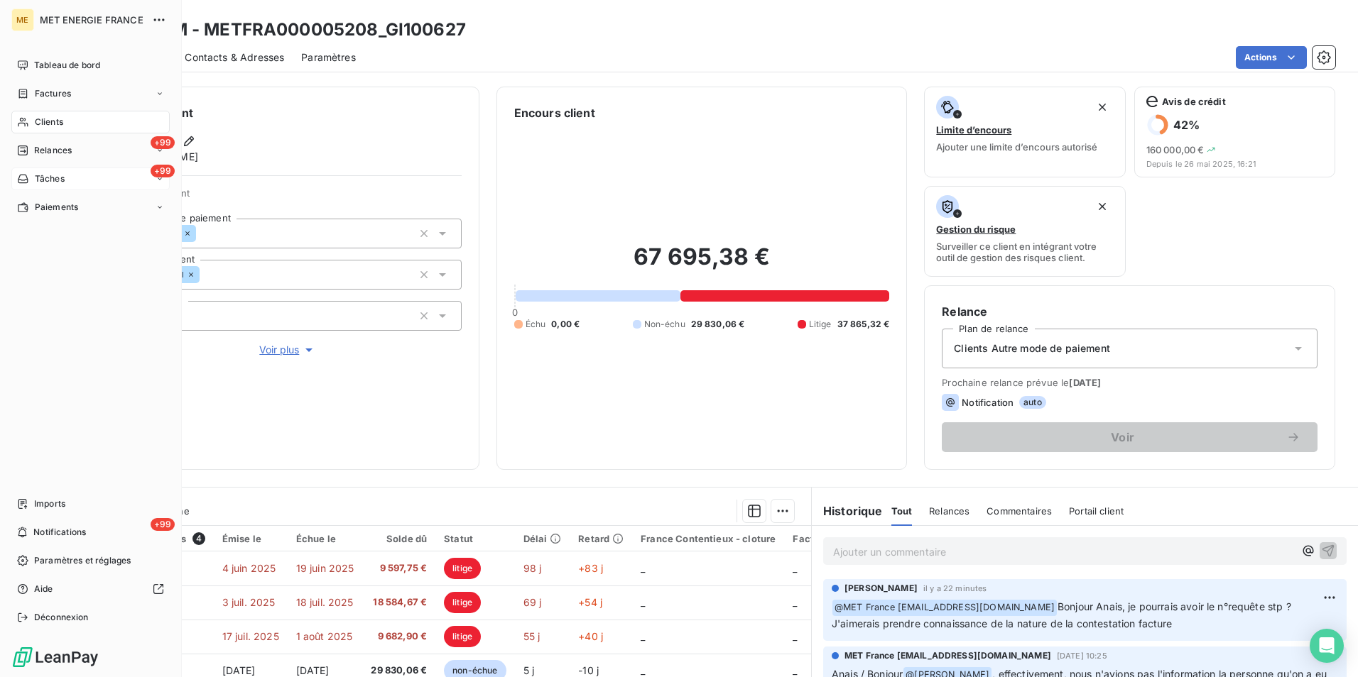
click at [82, 185] on div "+99 Tâches" at bounding box center [90, 179] width 158 height 23
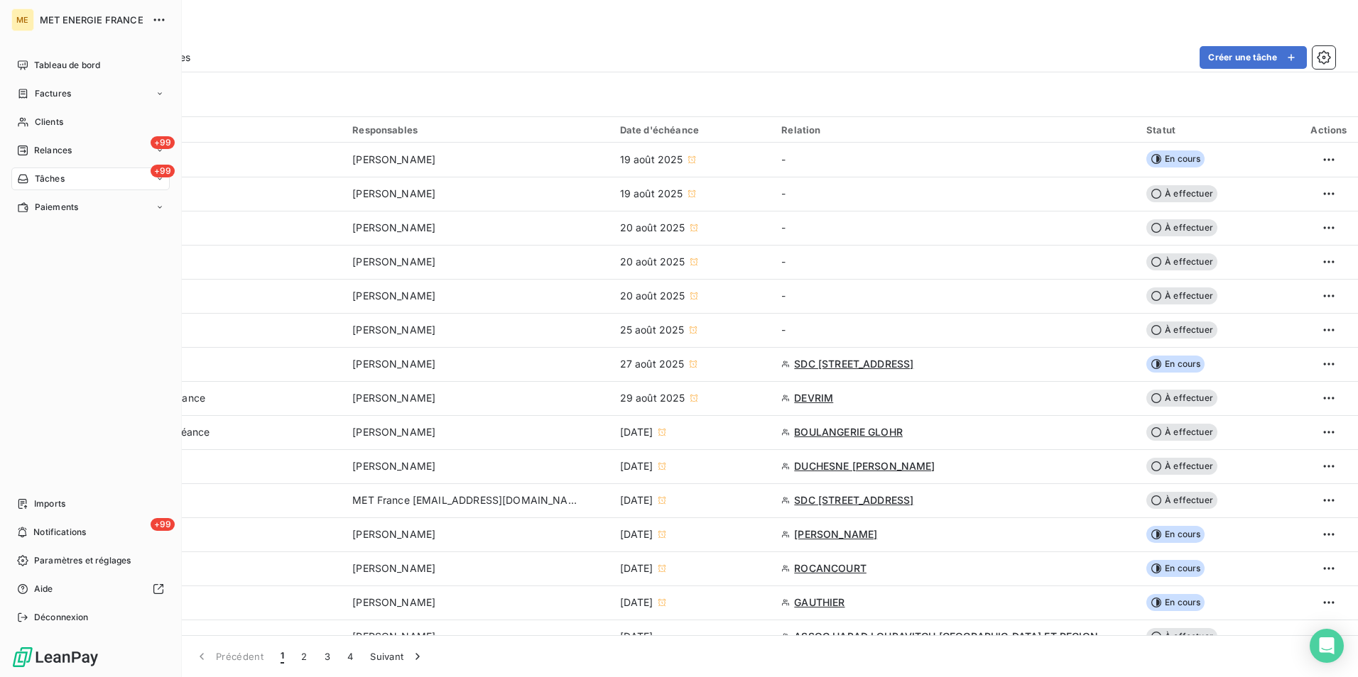
click at [55, 106] on nav "Tableau de bord Factures Clients +99 Relances +99 Tâches Paiements" at bounding box center [90, 136] width 158 height 165
click at [50, 107] on nav "Tableau de bord Factures Clients +99 Relances +99 Tâches Paiements" at bounding box center [90, 136] width 158 height 165
click at [50, 109] on nav "Tableau de bord Factures Clients +99 Relances +99 Tâches Paiements" at bounding box center [90, 136] width 158 height 165
click at [84, 109] on nav "Tableau de bord Factures Clients +99 Relances +99 Tâches Paiements" at bounding box center [90, 136] width 158 height 165
click at [47, 111] on div "Clients" at bounding box center [90, 122] width 158 height 23
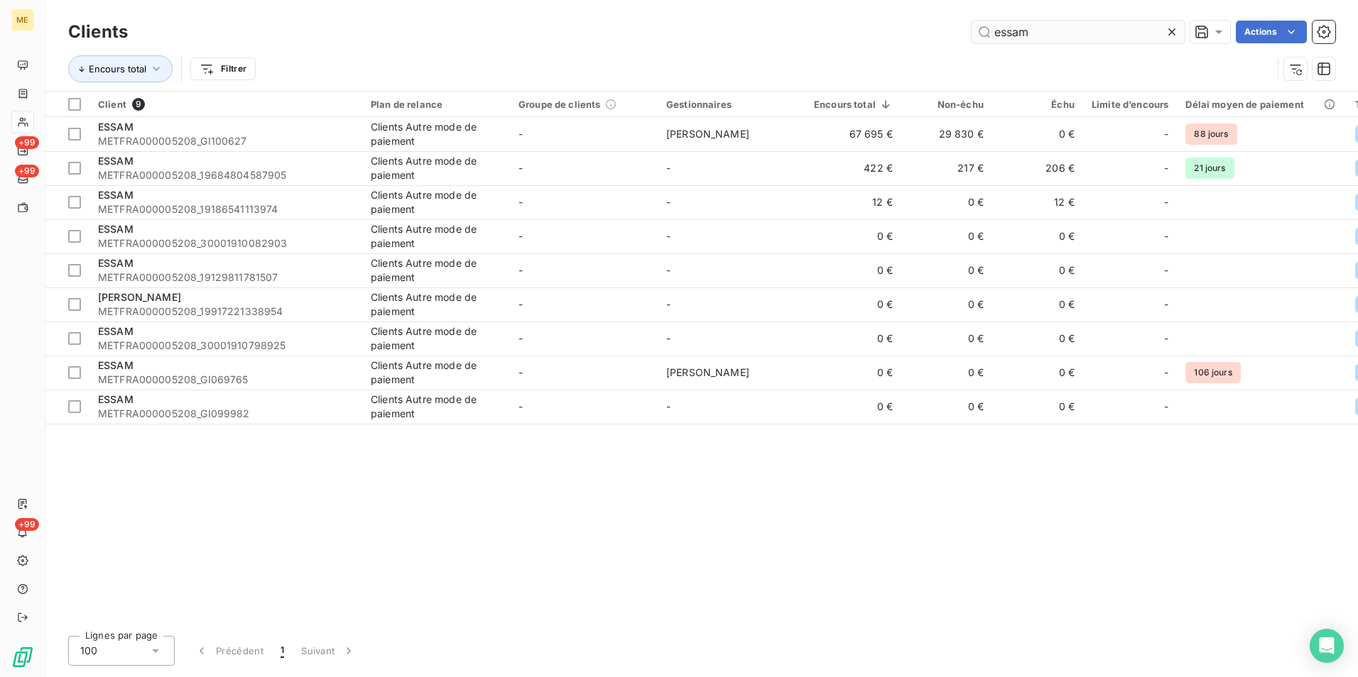
click at [1048, 36] on input "essam" at bounding box center [1077, 32] width 213 height 23
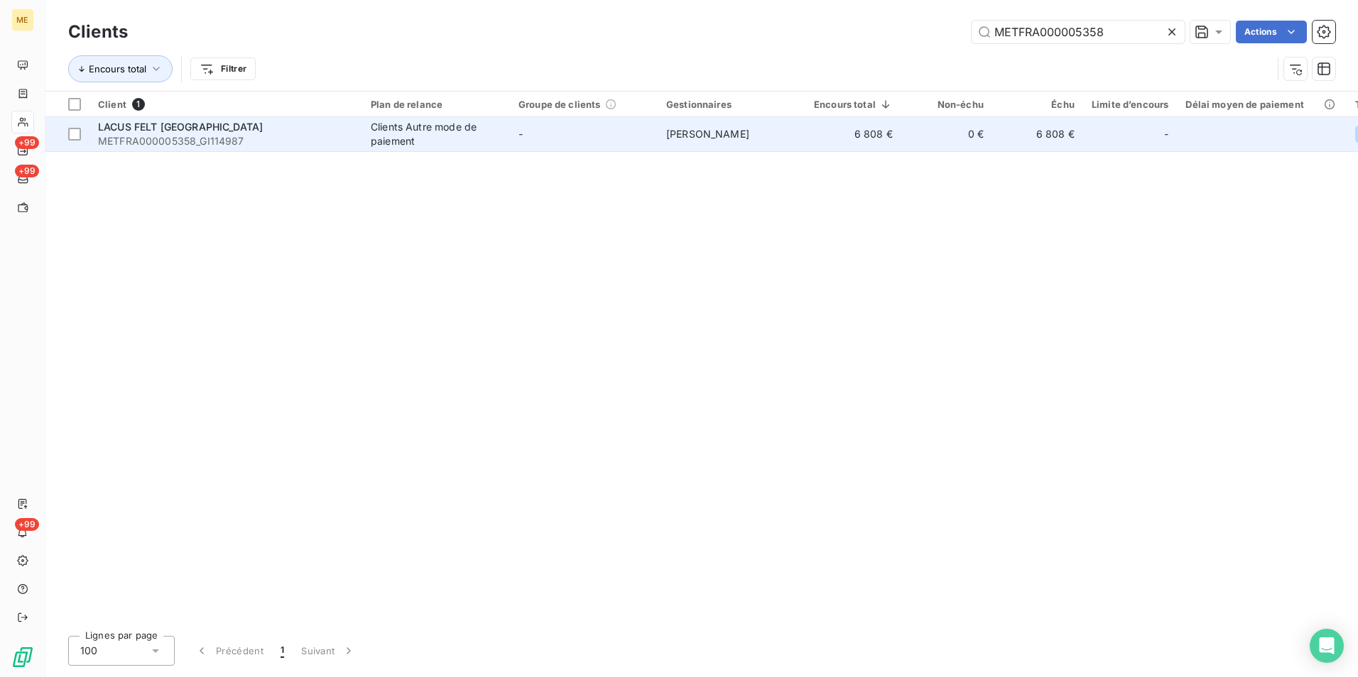
type input "METFRA000005358"
click at [555, 138] on td "-" at bounding box center [584, 134] width 148 height 34
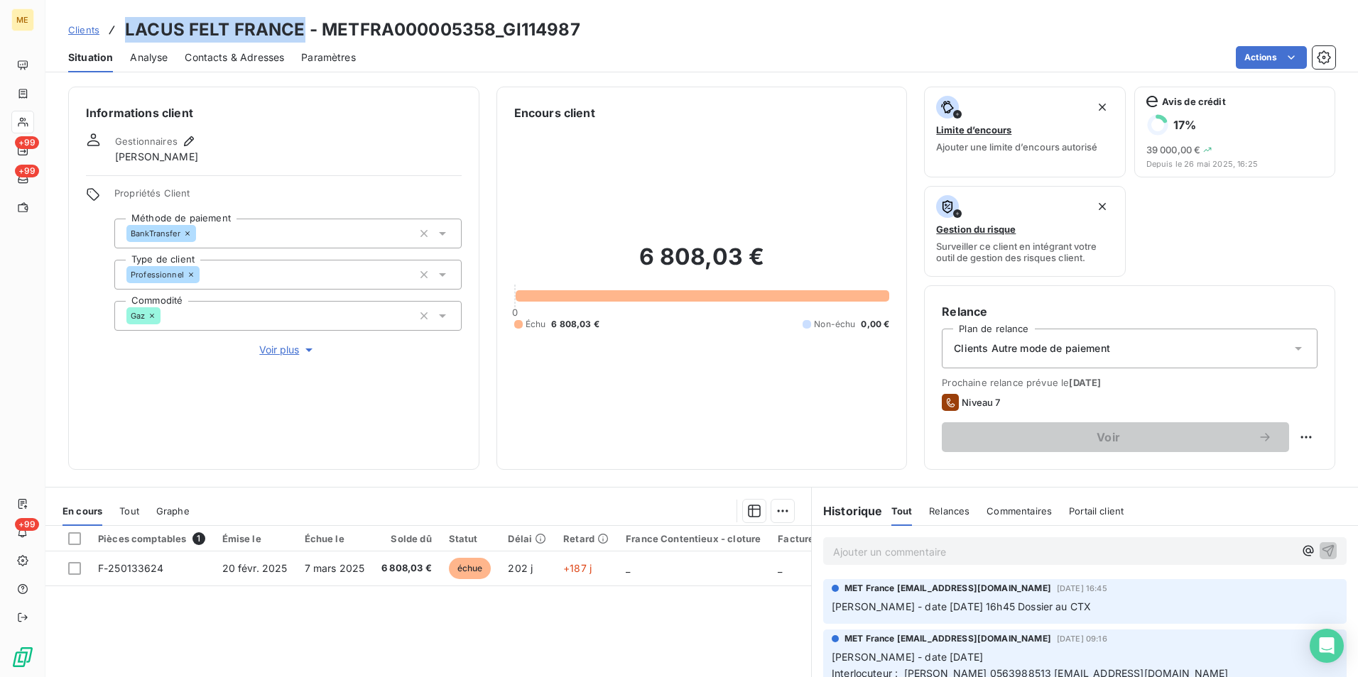
drag, startPoint x: 299, startPoint y: 26, endPoint x: 121, endPoint y: 18, distance: 177.7
click at [121, 18] on div "Clients LACUS FELT [GEOGRAPHIC_DATA] - METFRA000005358_GI114987" at bounding box center [324, 30] width 512 height 26
copy h3 "LACUS FELT [GEOGRAPHIC_DATA]"
